Goal: Check status: Check status

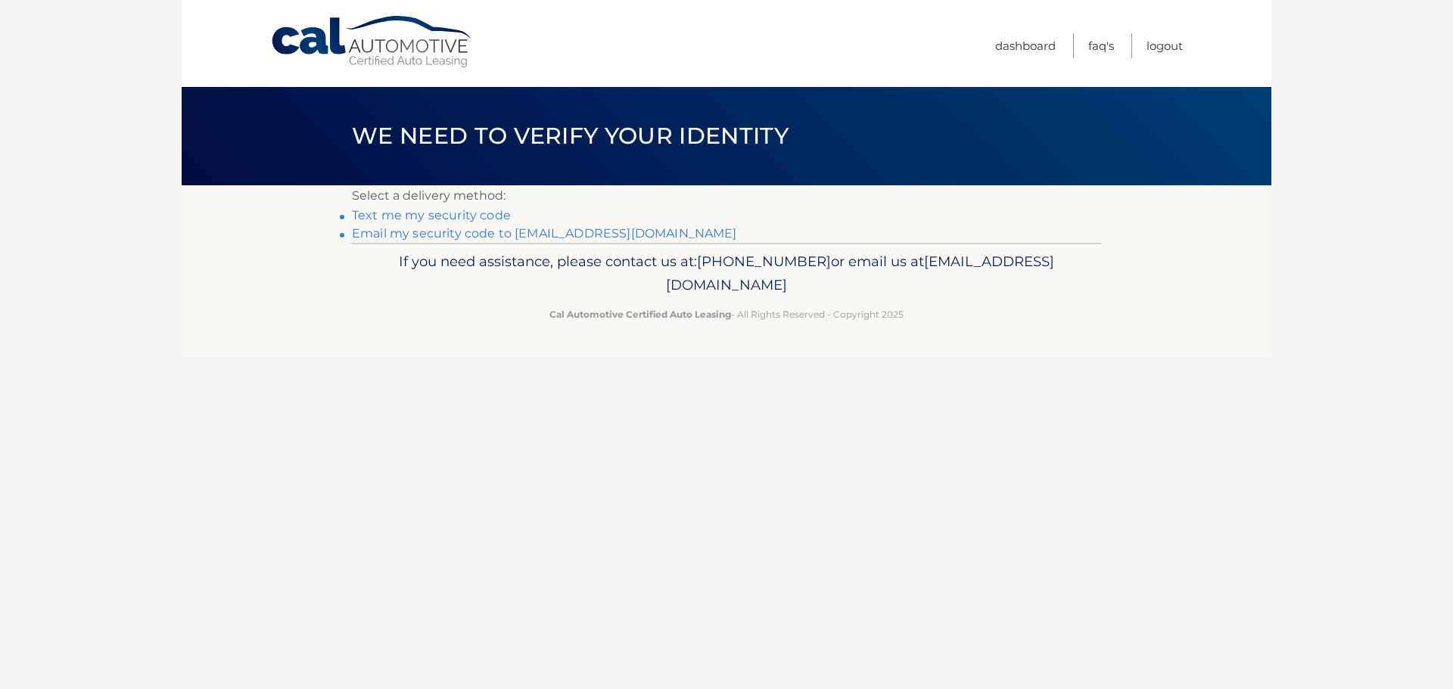
click at [429, 238] on link "Email my security code to [EMAIL_ADDRESS][DOMAIN_NAME]" at bounding box center [544, 233] width 385 height 14
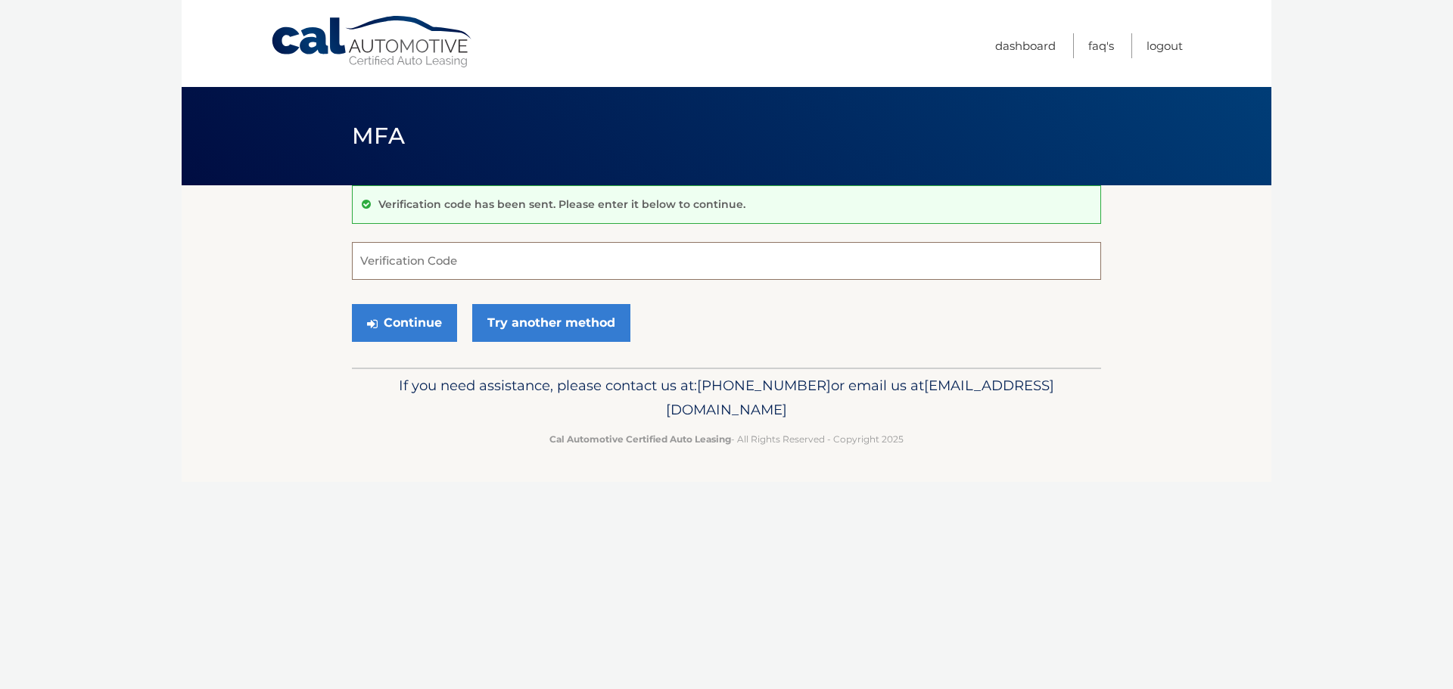
click at [456, 256] on input "Verification Code" at bounding box center [726, 261] width 749 height 38
type input "340866"
click at [415, 312] on button "Continue" at bounding box center [404, 323] width 105 height 38
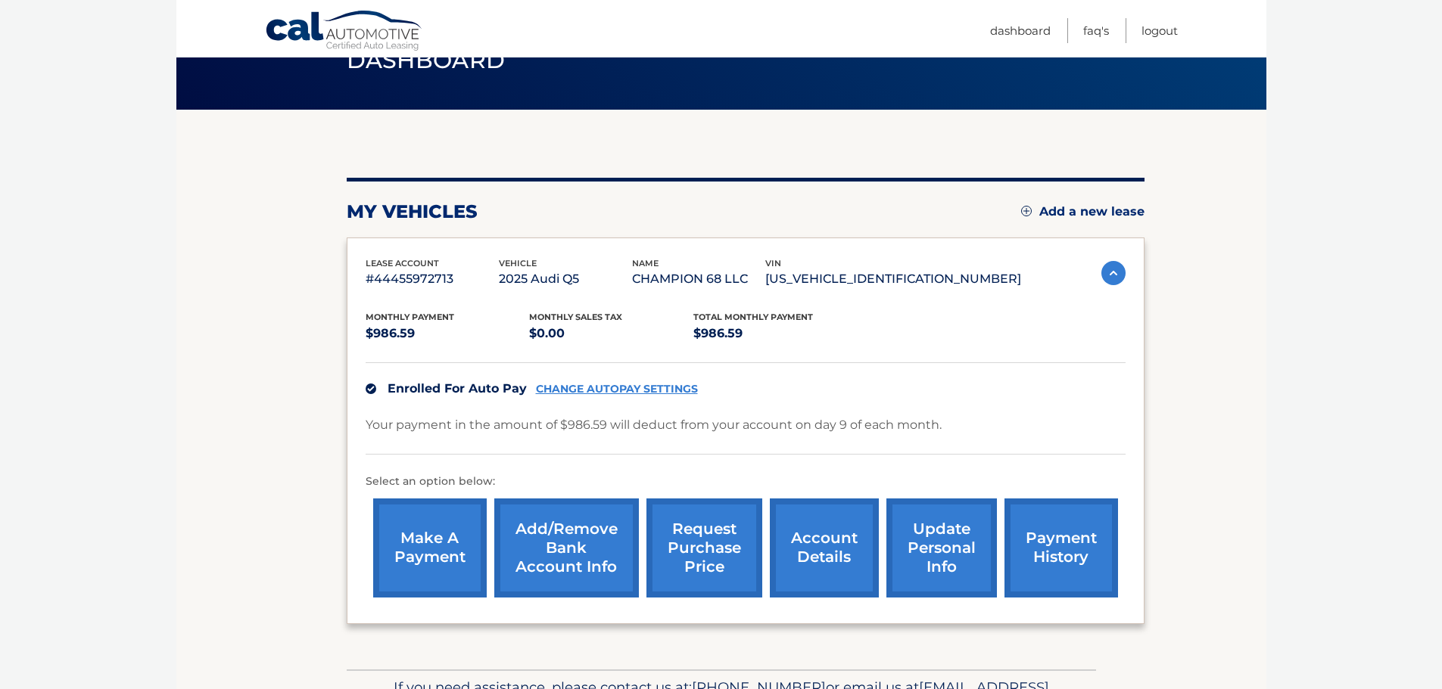
scroll to position [151, 0]
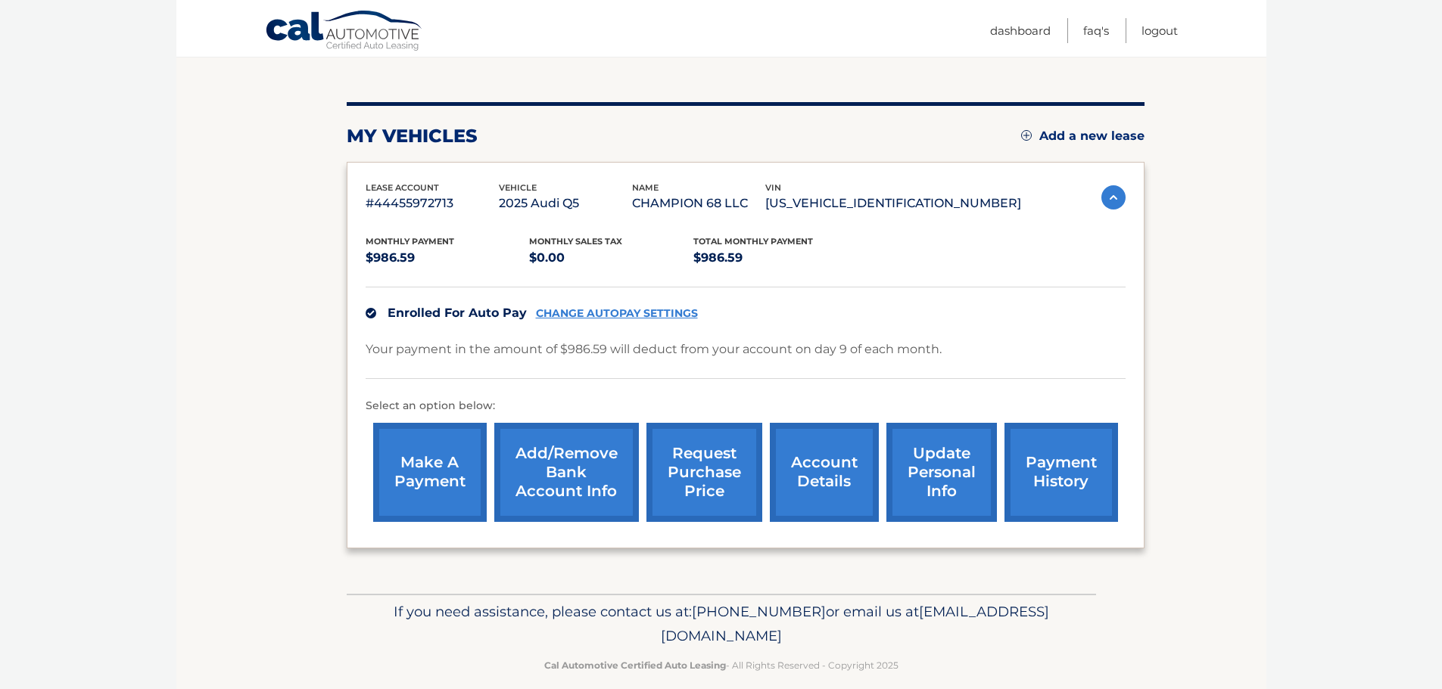
click at [1047, 468] on link "payment history" at bounding box center [1061, 472] width 114 height 99
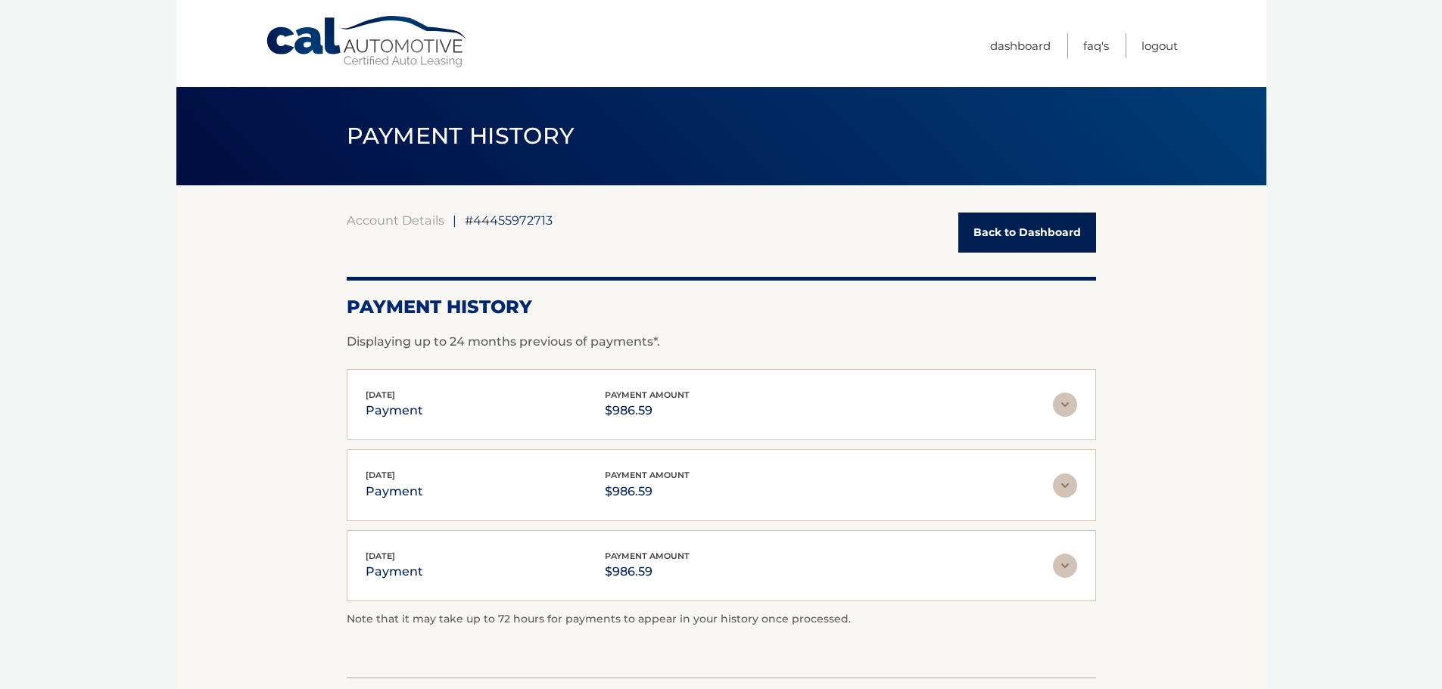
click at [1012, 249] on link "Back to Dashboard" at bounding box center [1027, 233] width 138 height 40
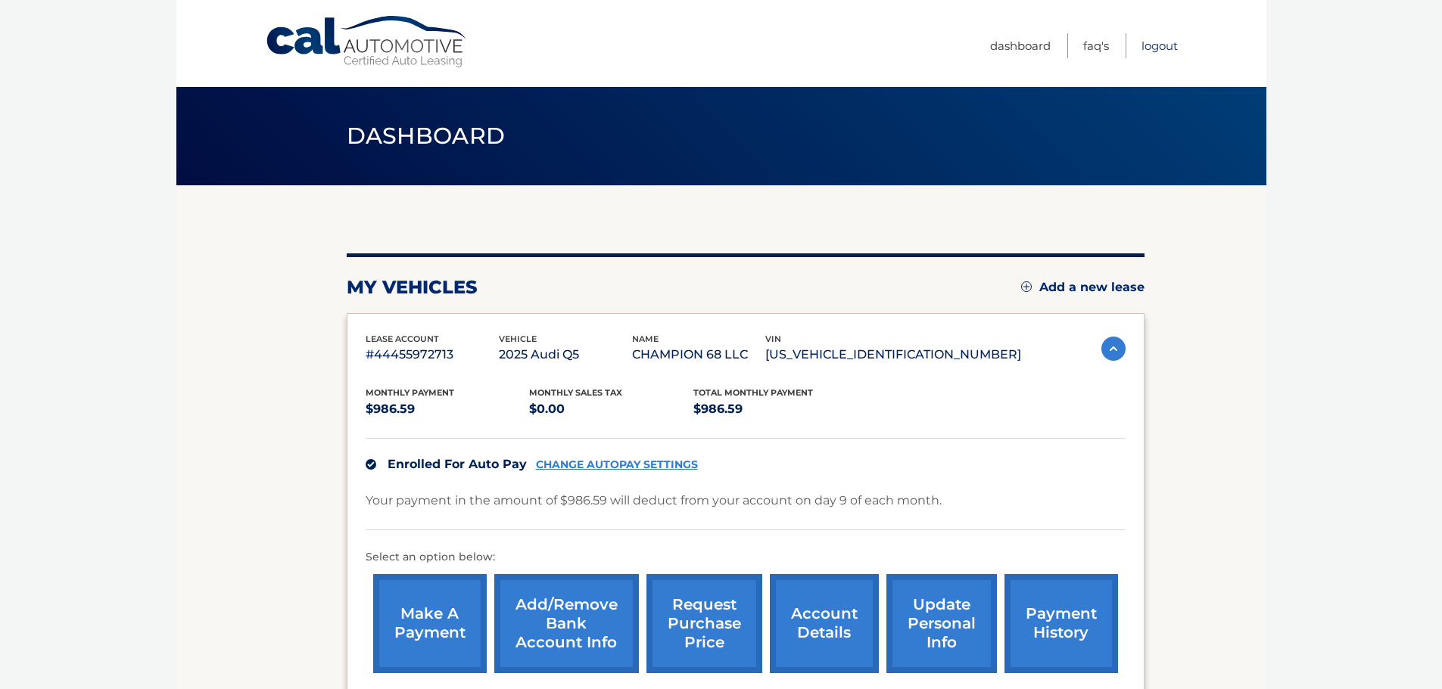
click at [1155, 45] on link "Logout" at bounding box center [1159, 45] width 36 height 25
